Goal: Stay updated: Stay updated

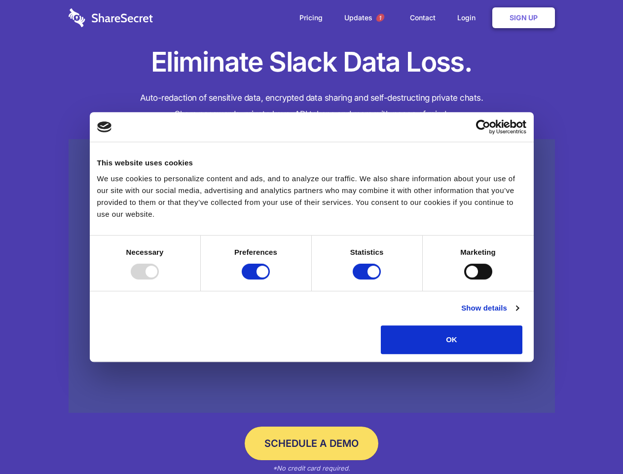
click at [159, 279] on div at bounding box center [145, 271] width 28 height 16
click at [270, 279] on input "Preferences" at bounding box center [256, 271] width 28 height 16
checkbox input "false"
click at [368, 279] on input "Statistics" at bounding box center [367, 271] width 28 height 16
checkbox input "false"
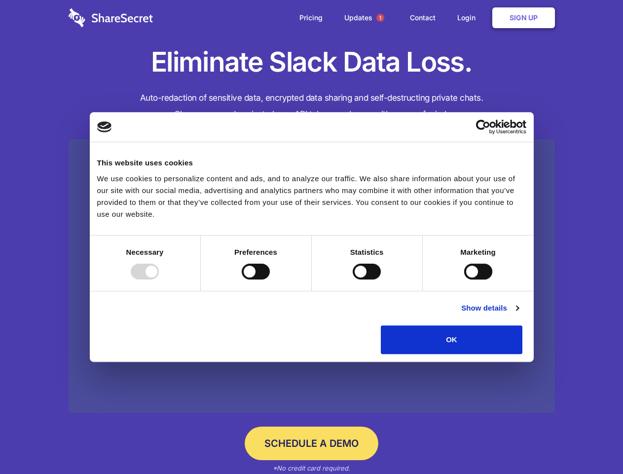
click at [464, 279] on input "Marketing" at bounding box center [478, 271] width 28 height 16
checkbox input "true"
click at [518, 314] on link "Show details" at bounding box center [489, 308] width 57 height 12
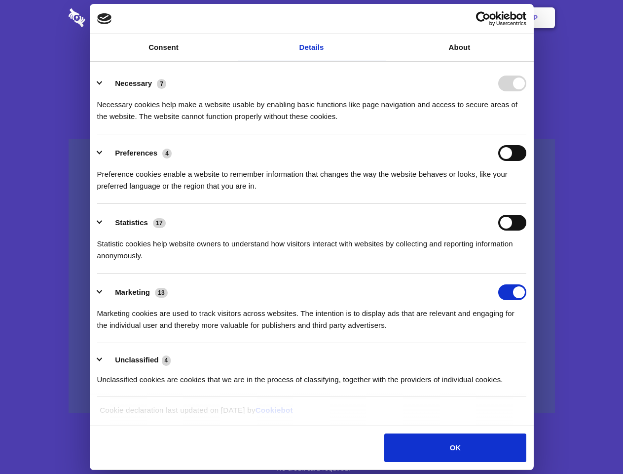
click at [526, 134] on li "Necessary 7 Necessary cookies help make a website usable by enabling basic func…" at bounding box center [311, 100] width 429 height 70
click at [380, 18] on span "1" at bounding box center [380, 18] width 8 height 8
